Goal: Transaction & Acquisition: Purchase product/service

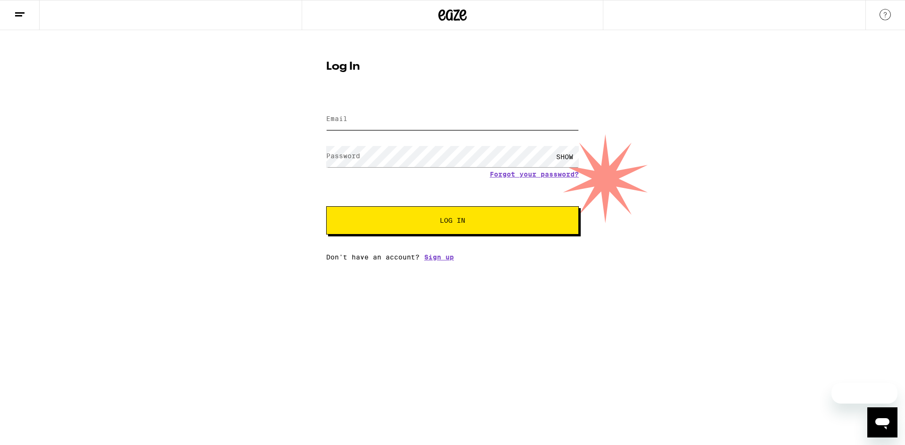
click at [352, 118] on input "Email" at bounding box center [452, 119] width 253 height 21
type input "[EMAIL_ADDRESS][PERSON_NAME][DOMAIN_NAME]"
click at [435, 225] on button "Log In" at bounding box center [452, 220] width 253 height 28
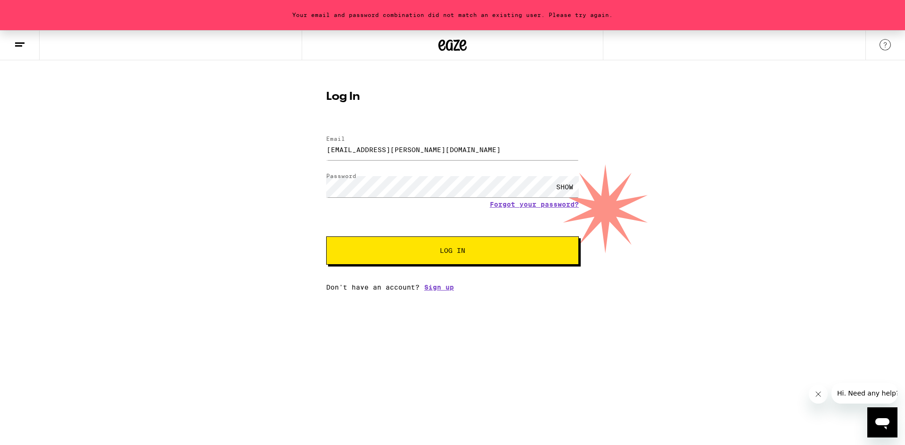
click at [568, 187] on div "SHOW" at bounding box center [564, 186] width 28 height 21
click at [439, 247] on button "Log In" at bounding box center [452, 250] width 253 height 28
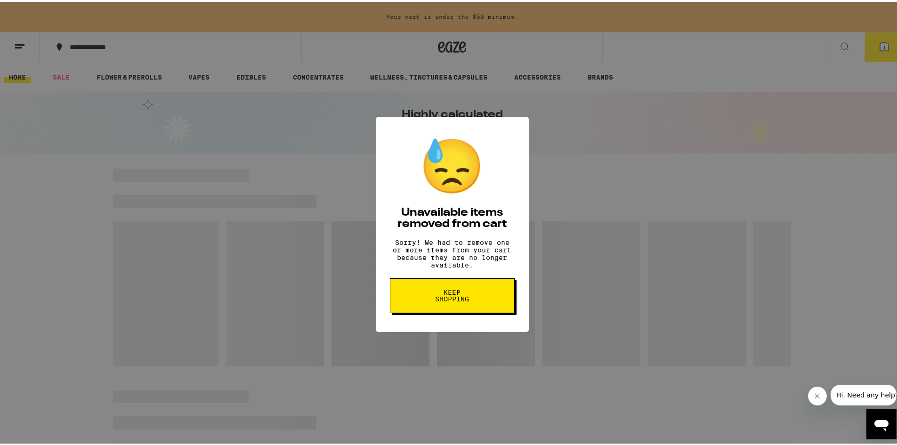
click at [448, 301] on span "Keep Shopping" at bounding box center [452, 293] width 49 height 13
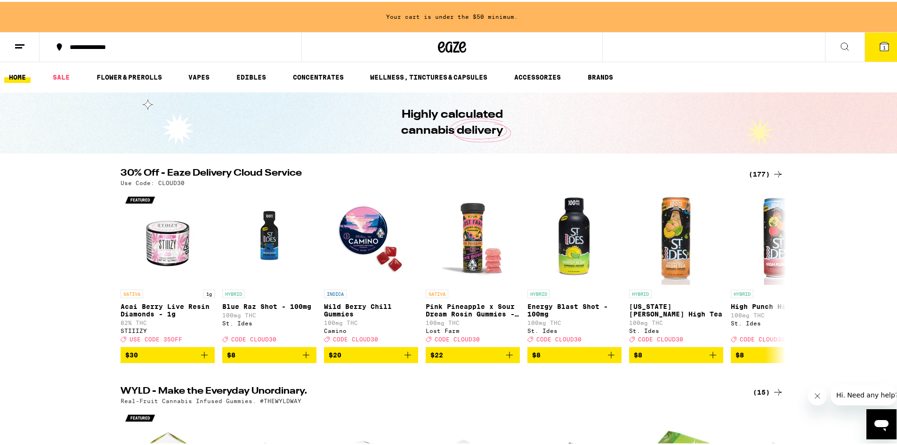
click at [882, 43] on icon at bounding box center [884, 44] width 11 height 11
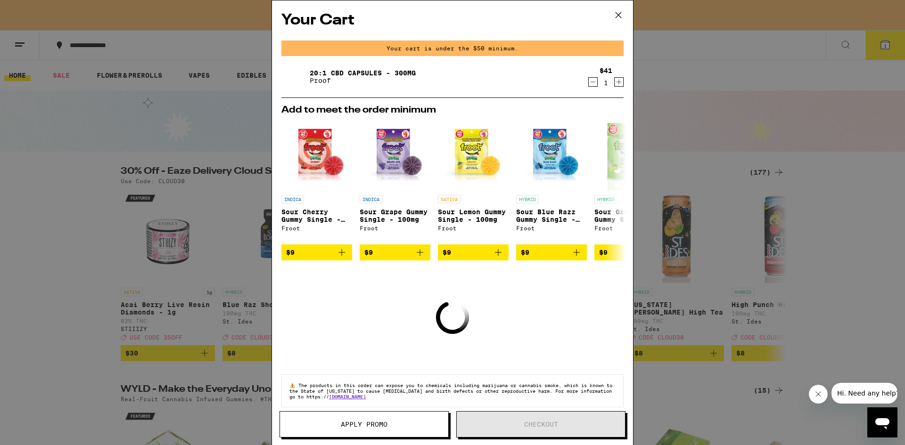
click at [619, 14] on icon at bounding box center [618, 15] width 14 height 14
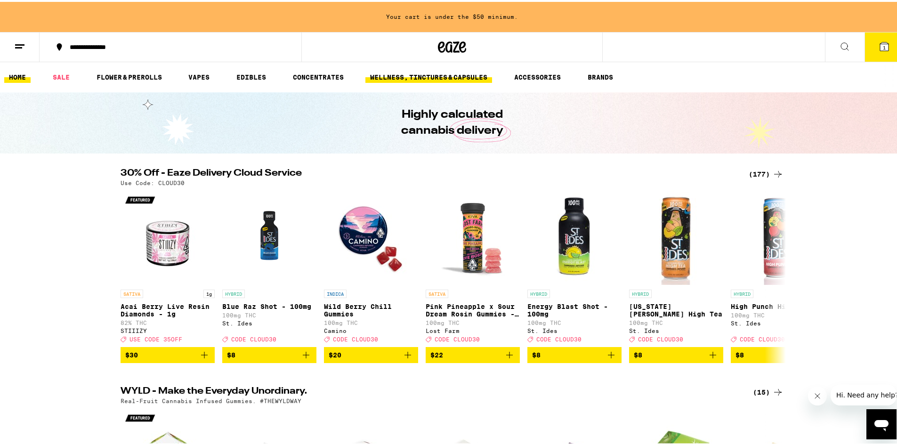
click at [413, 73] on link "WELLNESS, TINCTURES & CAPSULES" at bounding box center [429, 75] width 127 height 11
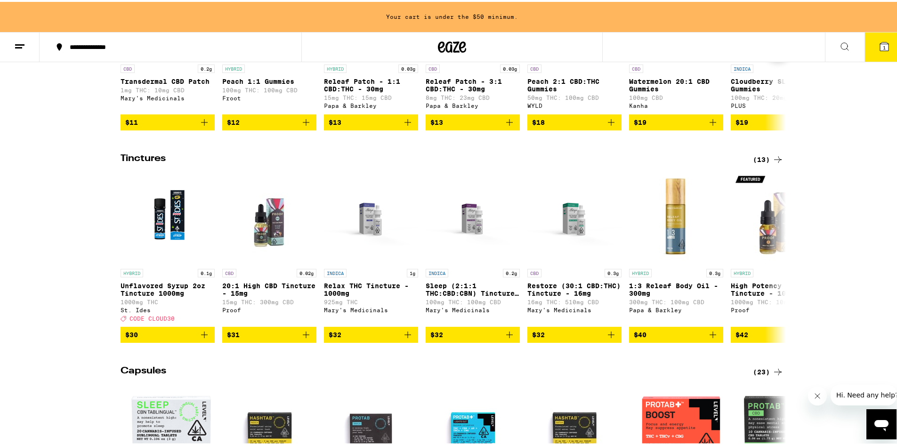
scroll to position [236, 0]
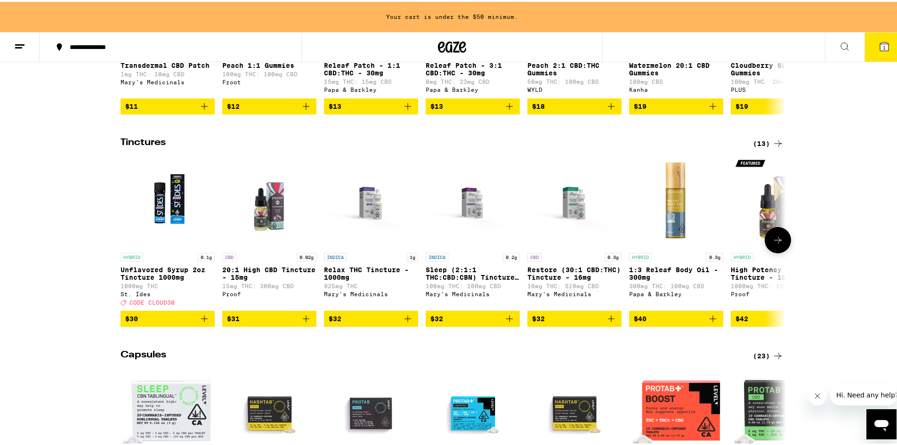
click at [775, 244] on icon at bounding box center [778, 238] width 11 height 11
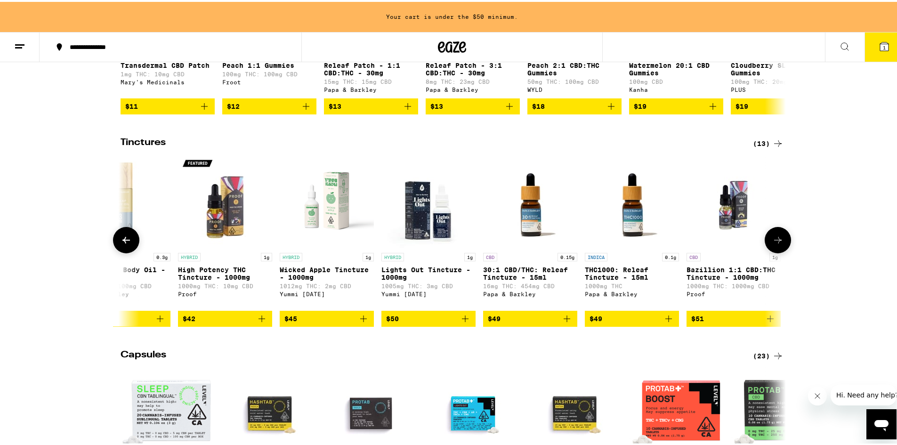
scroll to position [0, 561]
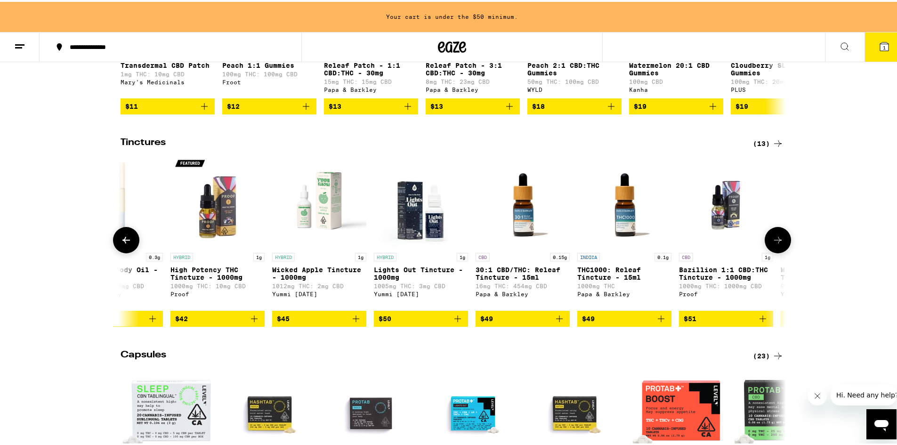
click at [720, 279] on p "Bazillion 1:1 CBD:THC Tincture - 1000mg" at bounding box center [726, 271] width 94 height 15
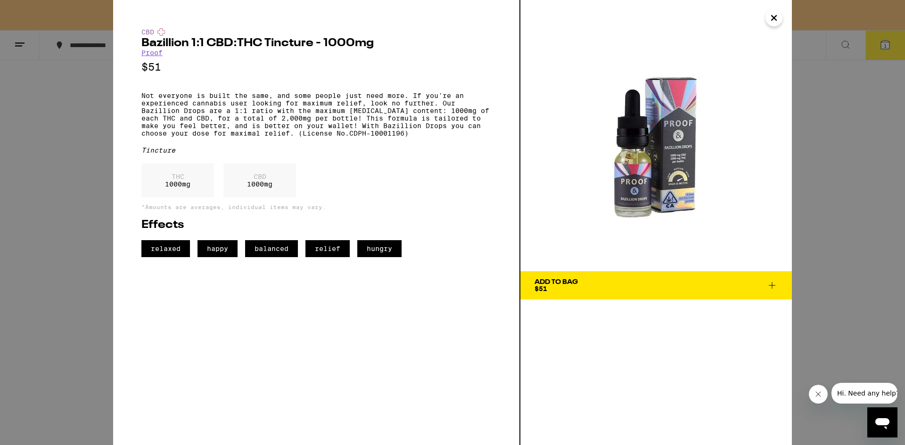
click at [773, 19] on icon "Close" at bounding box center [773, 18] width 5 height 5
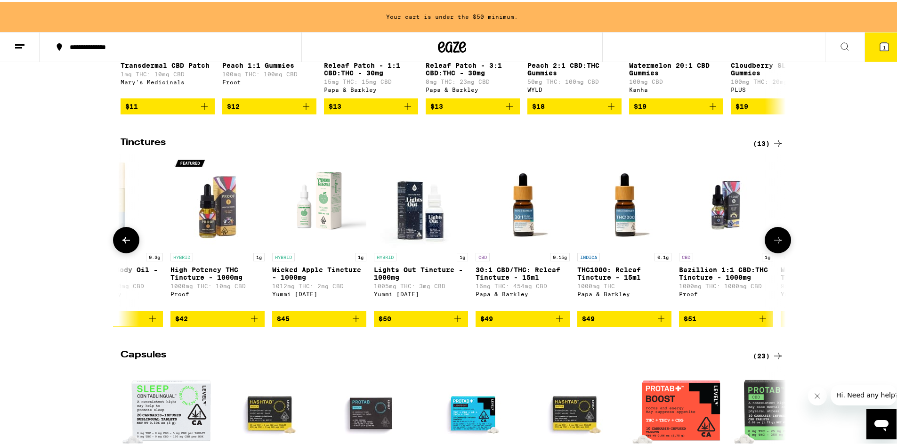
click at [778, 244] on icon at bounding box center [778, 238] width 11 height 11
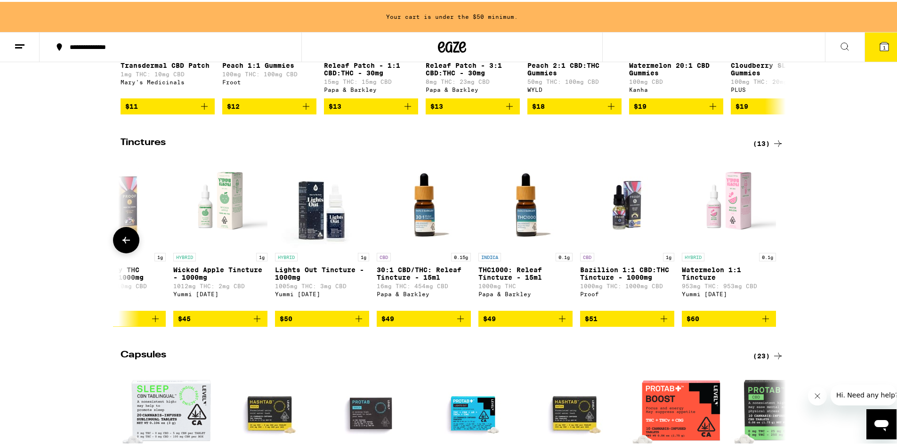
click at [121, 244] on icon at bounding box center [126, 238] width 11 height 11
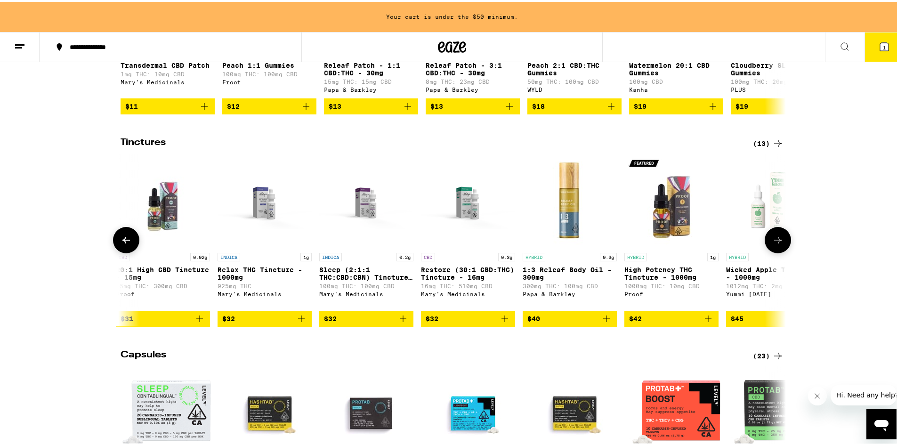
scroll to position [0, 99]
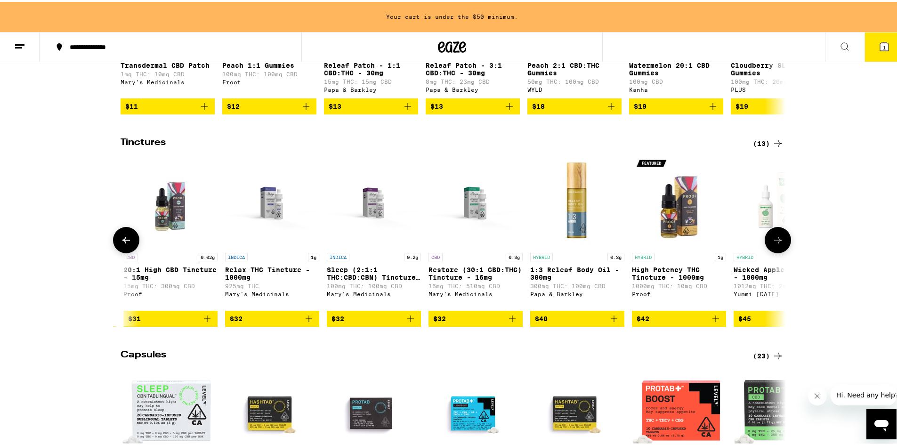
click at [122, 242] on icon at bounding box center [126, 238] width 8 height 7
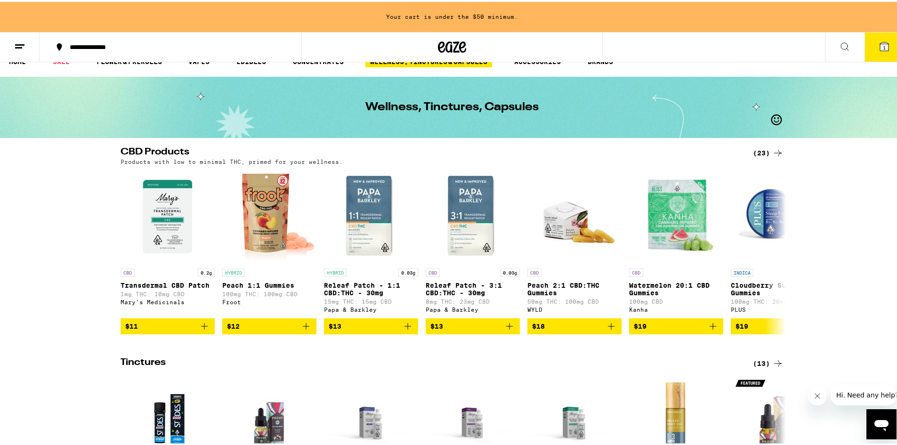
scroll to position [0, 0]
